Goal: Transaction & Acquisition: Register for event/course

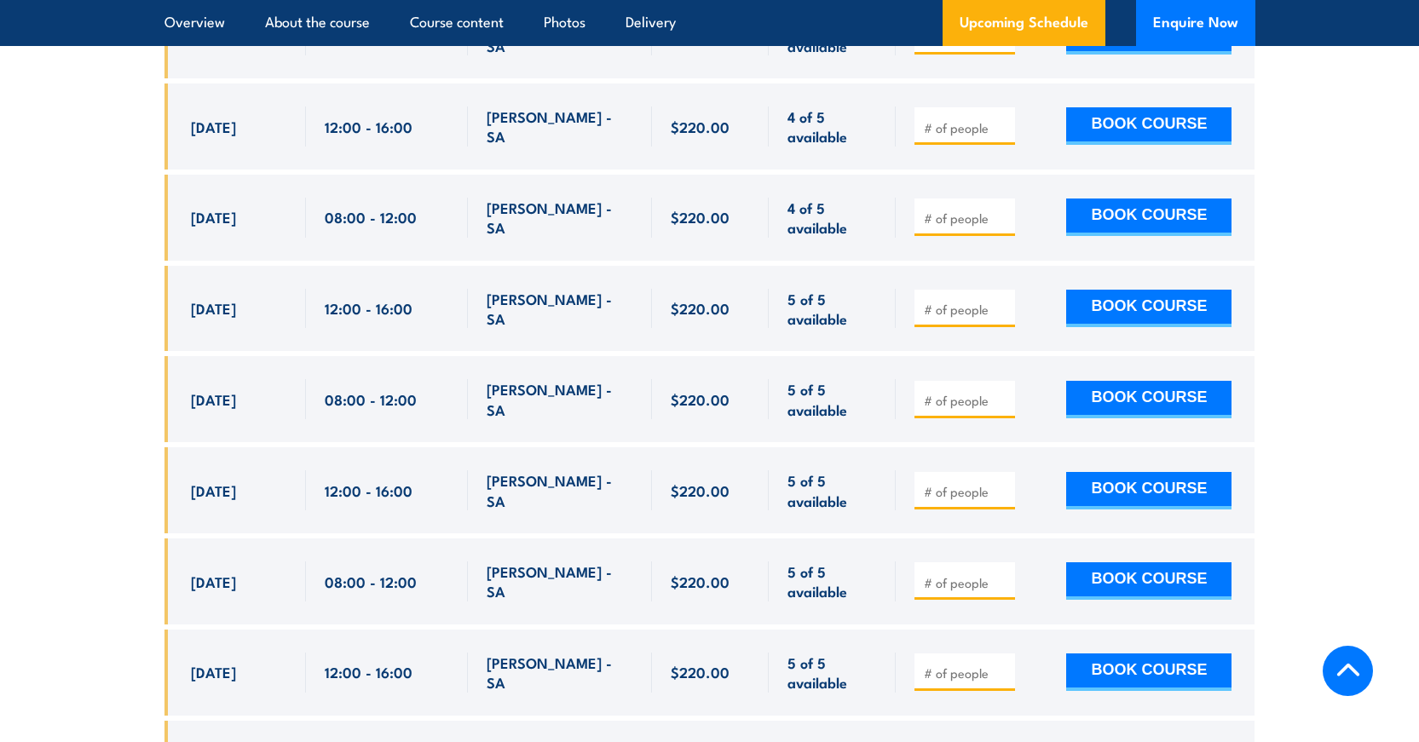
scroll to position [4006, 0]
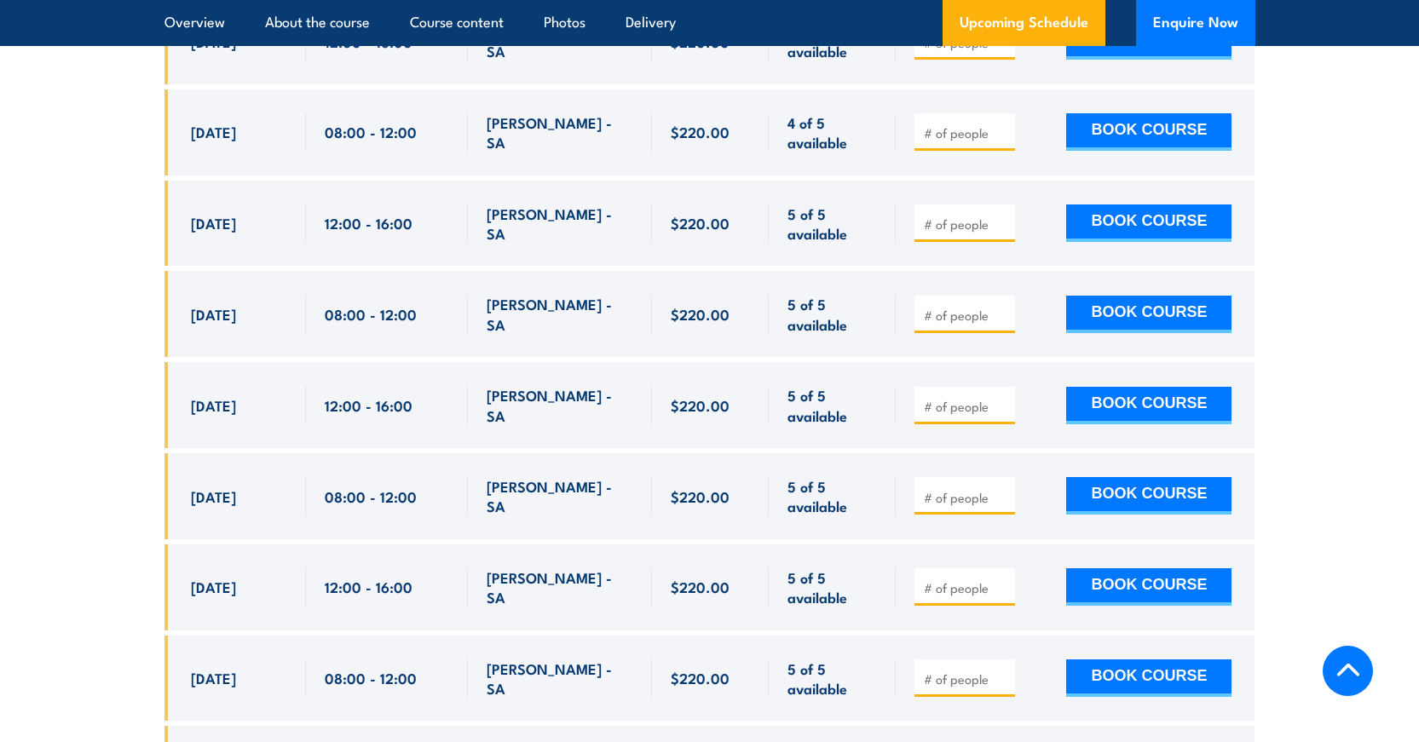
click at [309, 470] on div "08:00 - 12:00" at bounding box center [387, 496] width 162 height 86
click at [975, 489] on input "number" at bounding box center [966, 497] width 85 height 17
type input "1"
click at [1001, 489] on input "1" at bounding box center [966, 497] width 85 height 17
click at [1135, 477] on button "BOOK COURSE" at bounding box center [1148, 496] width 165 height 38
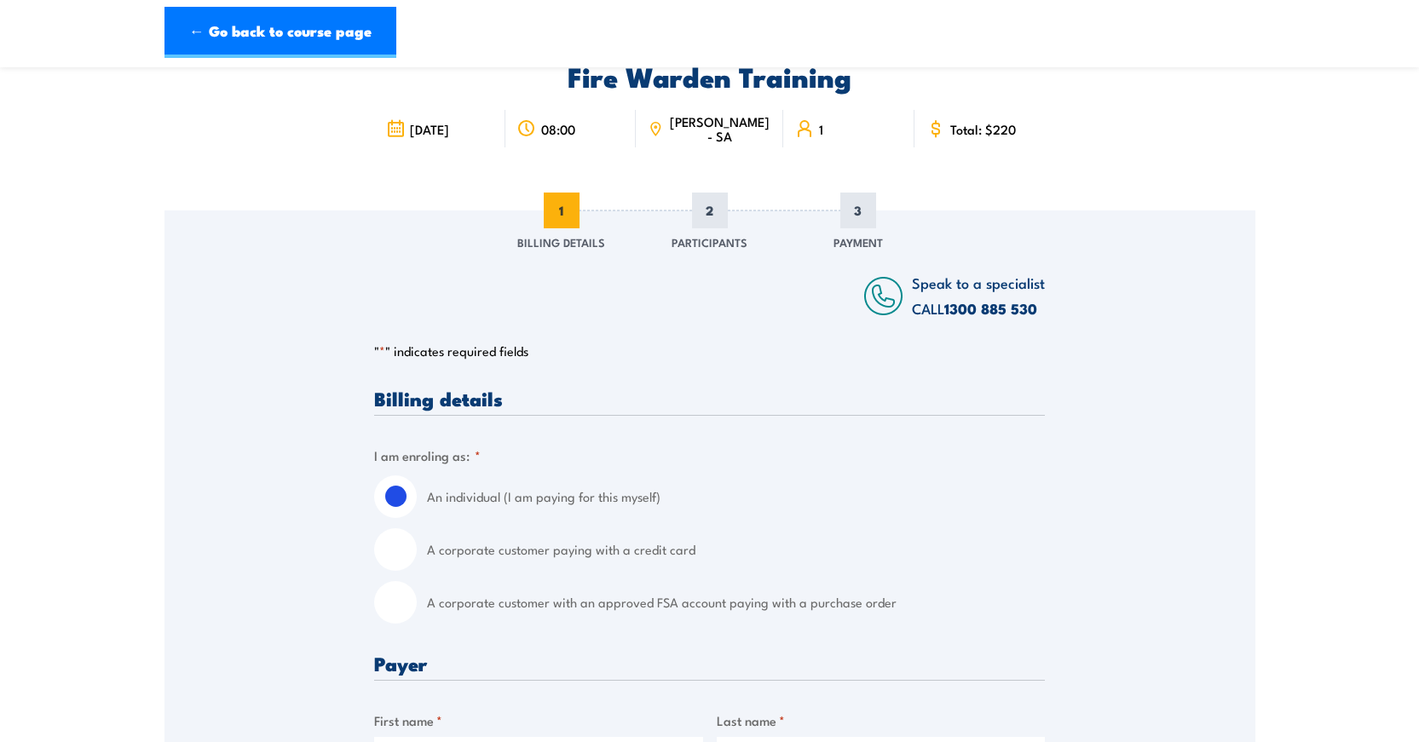
scroll to position [170, 0]
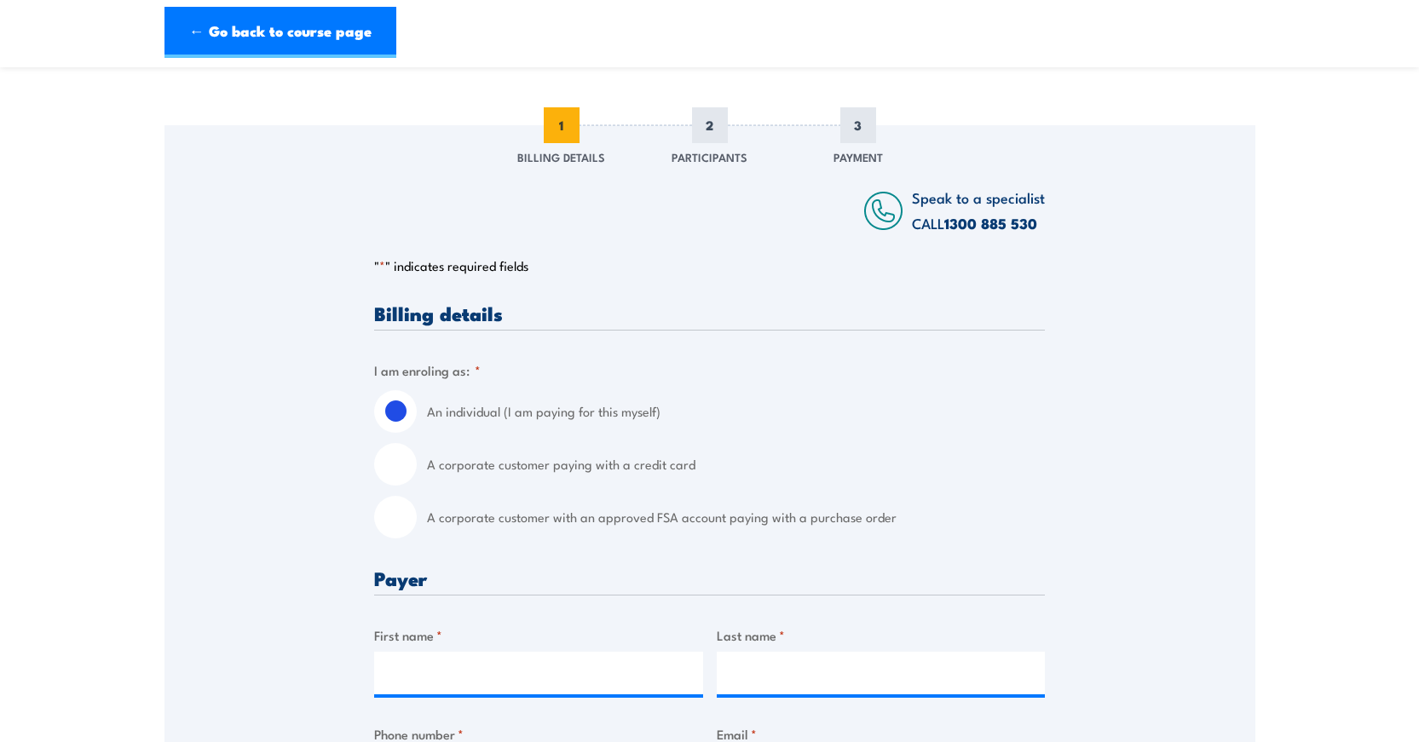
click at [402, 463] on input "A corporate customer paying with a credit card" at bounding box center [395, 464] width 43 height 43
radio input "true"
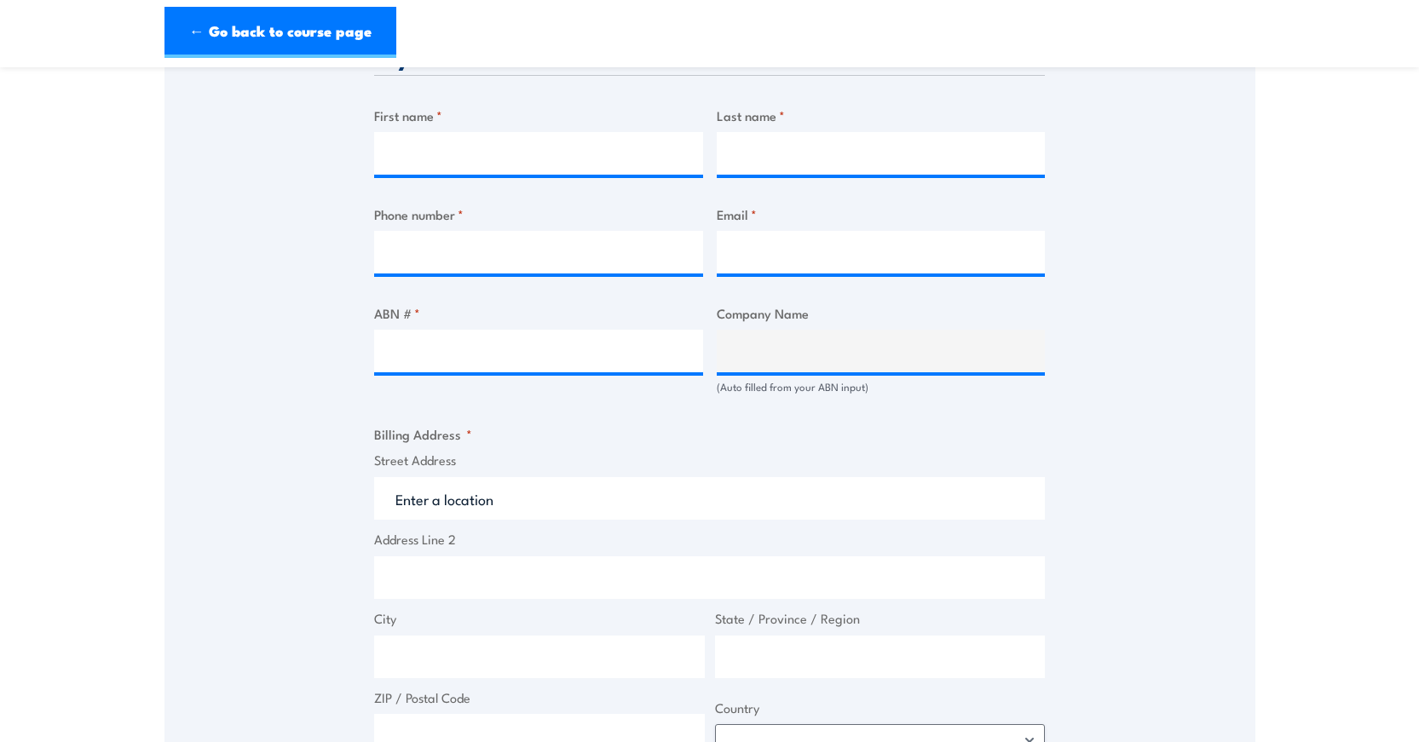
scroll to position [938, 0]
